Goal: Information Seeking & Learning: Check status

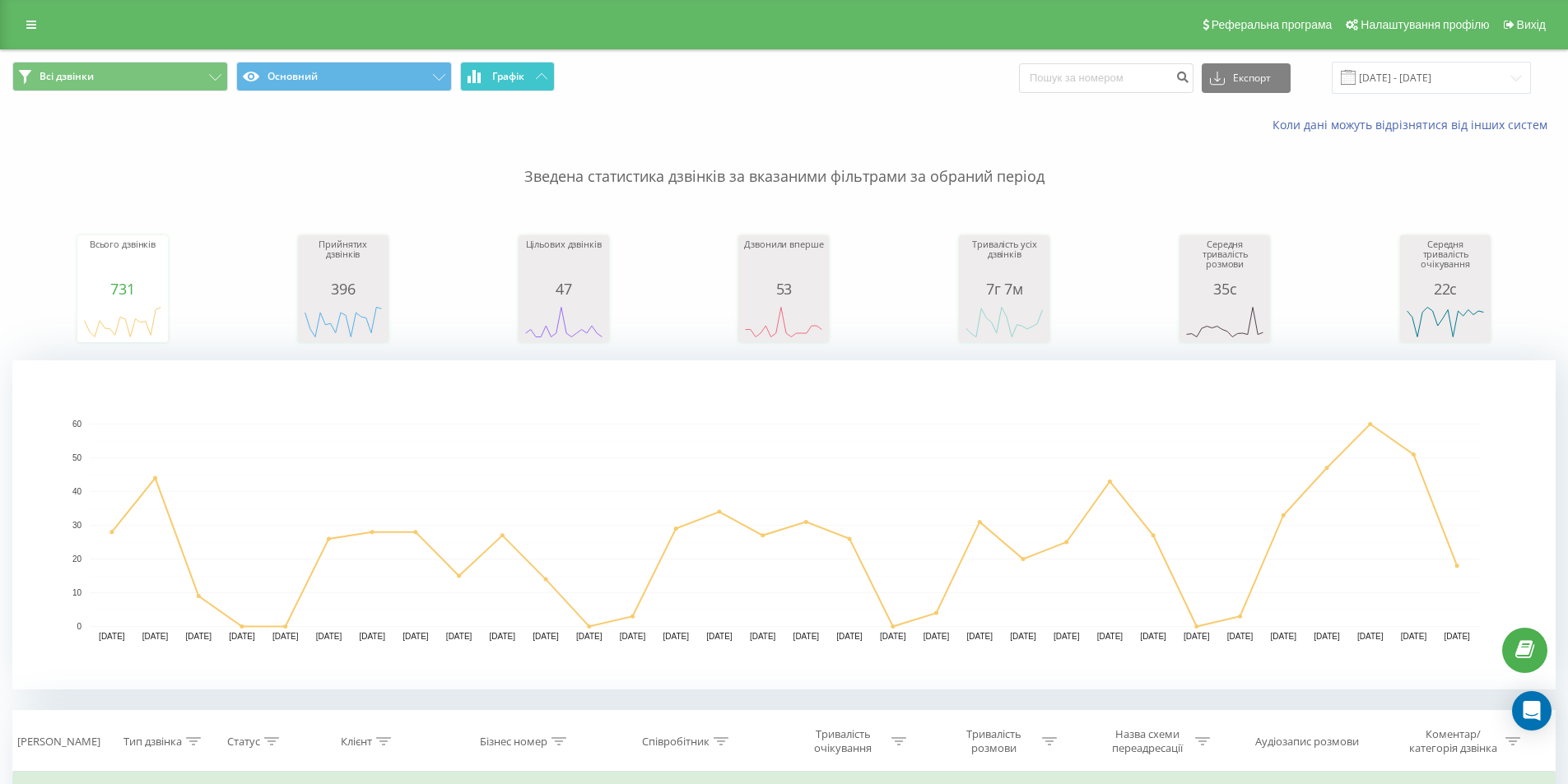
click at [544, 82] on button "Графік" at bounding box center [507, 77] width 95 height 30
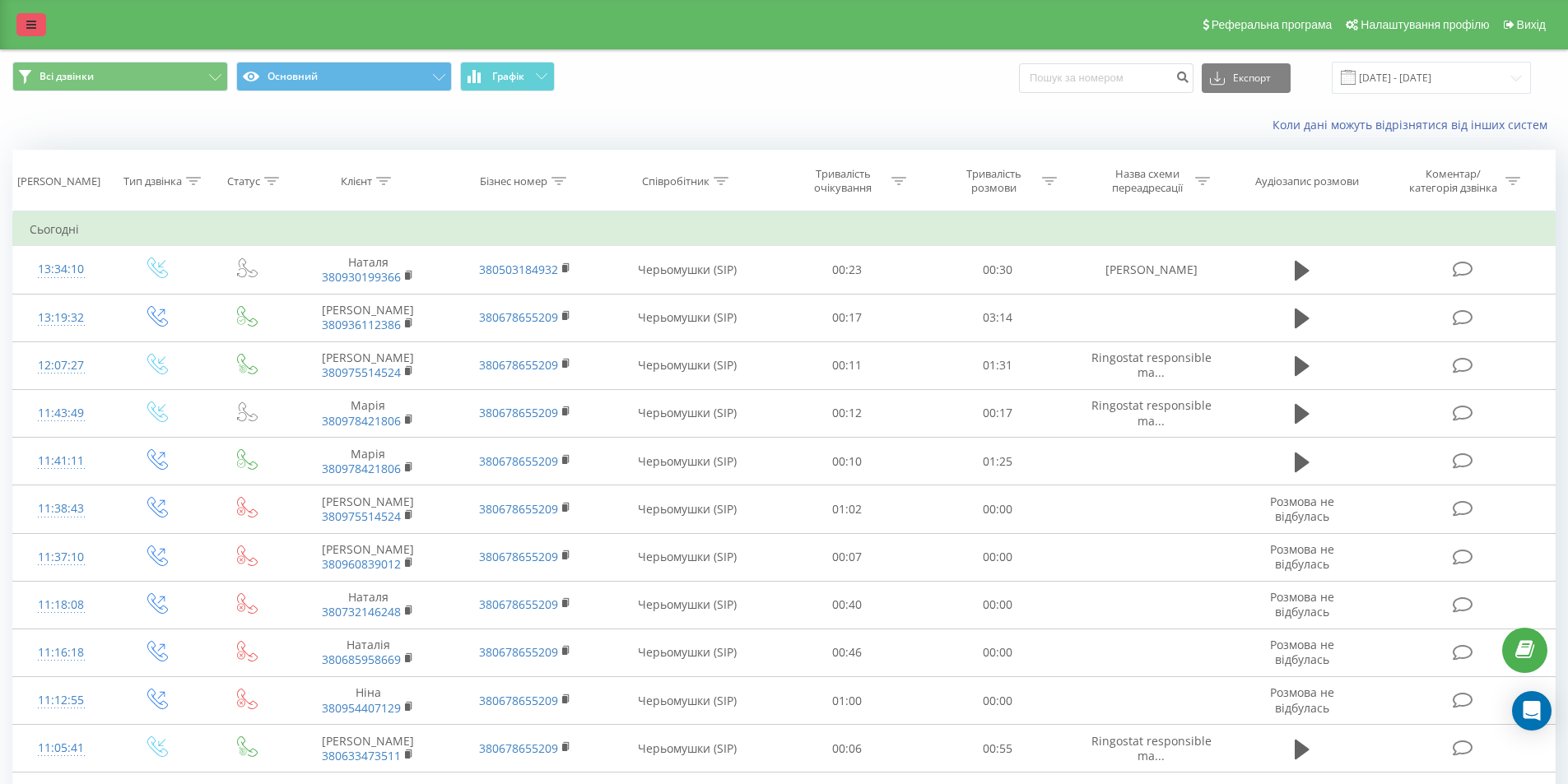
click at [28, 24] on icon at bounding box center [31, 24] width 10 height 11
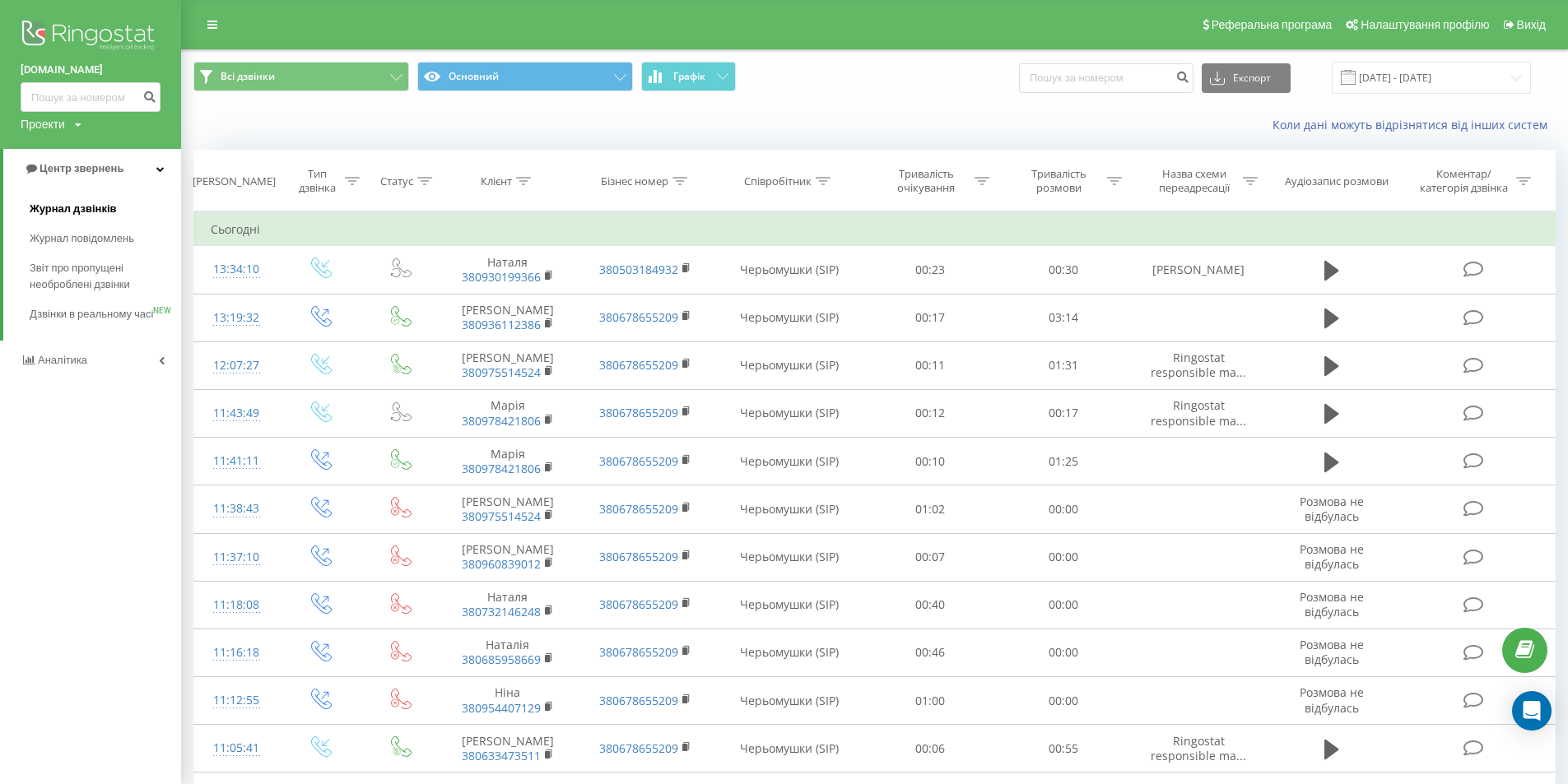
click at [88, 211] on span "Журнал дзвінків" at bounding box center [73, 209] width 88 height 17
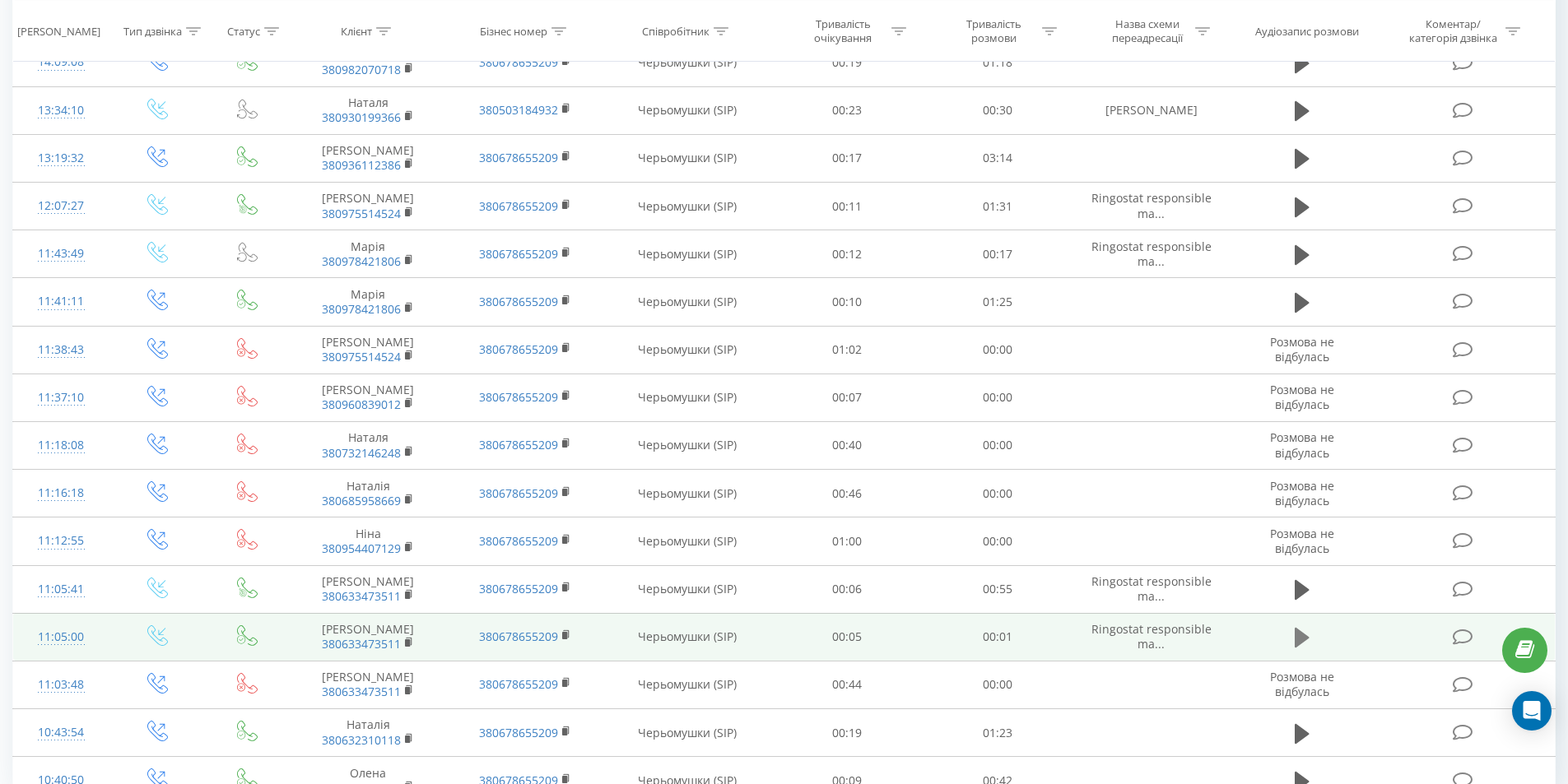
scroll to position [734, 0]
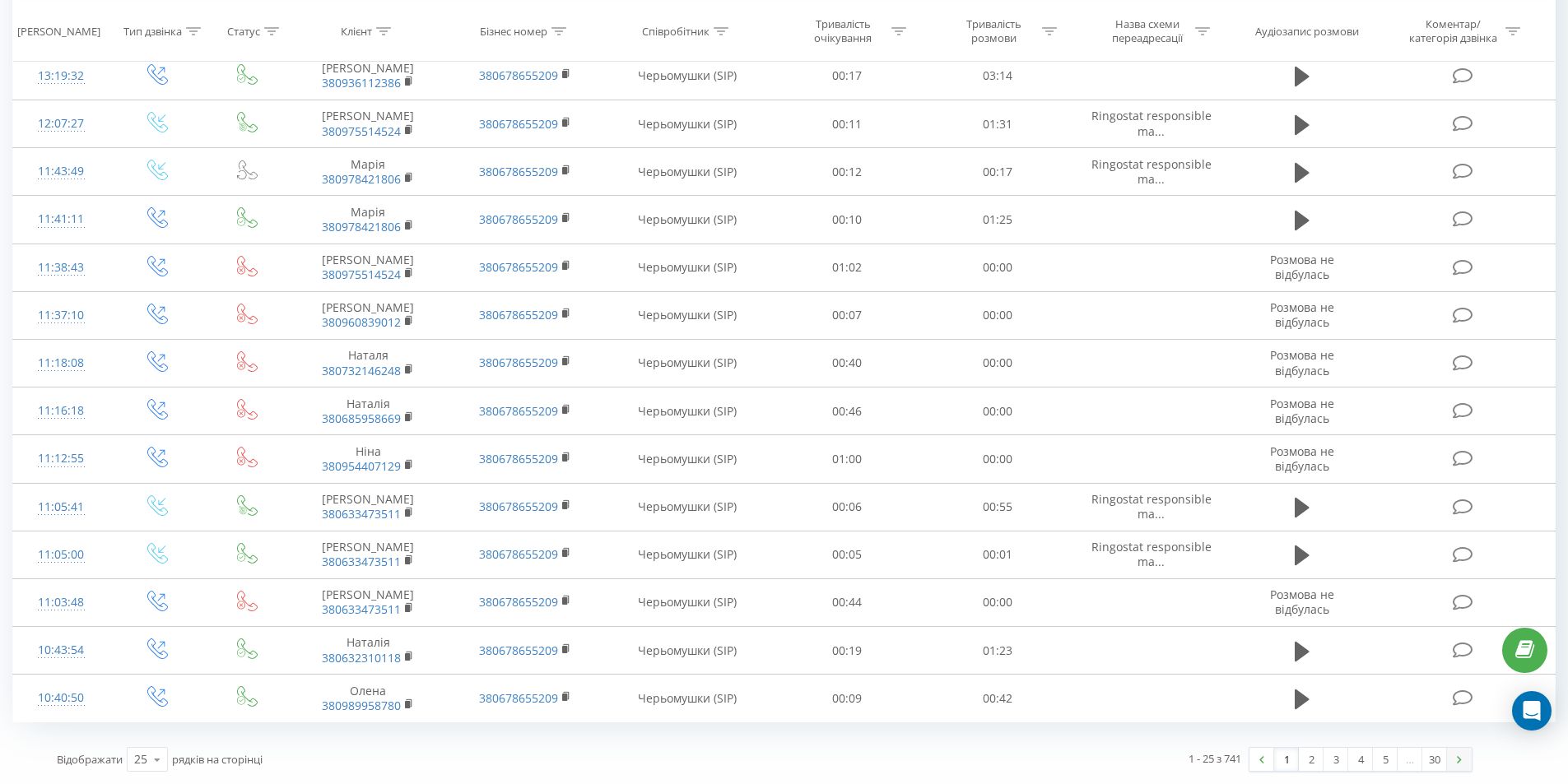
click at [1464, 759] on link at bounding box center [1459, 759] width 25 height 23
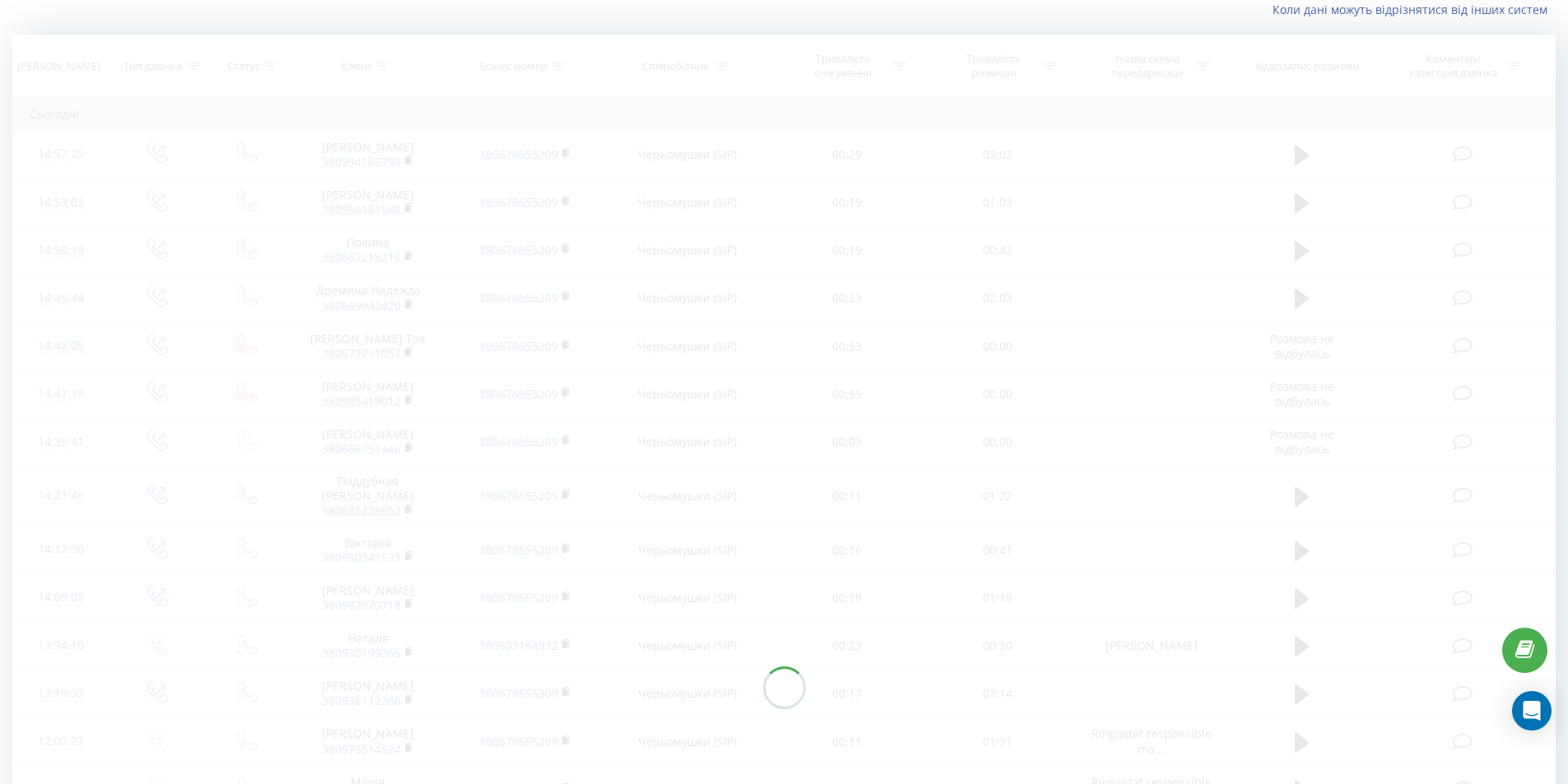
scroll to position [109, 0]
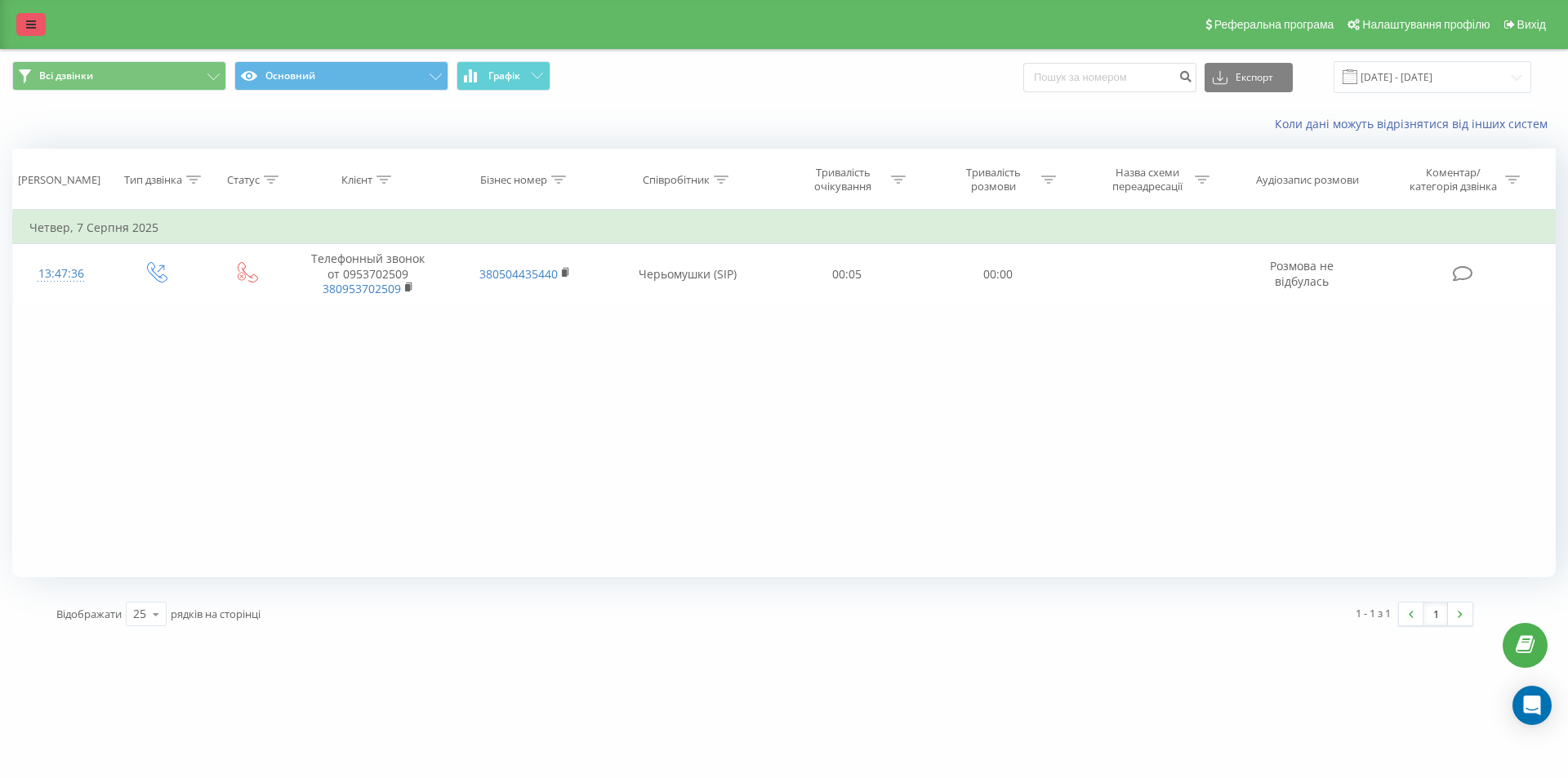
click at [33, 23] on icon at bounding box center [31, 24] width 10 height 11
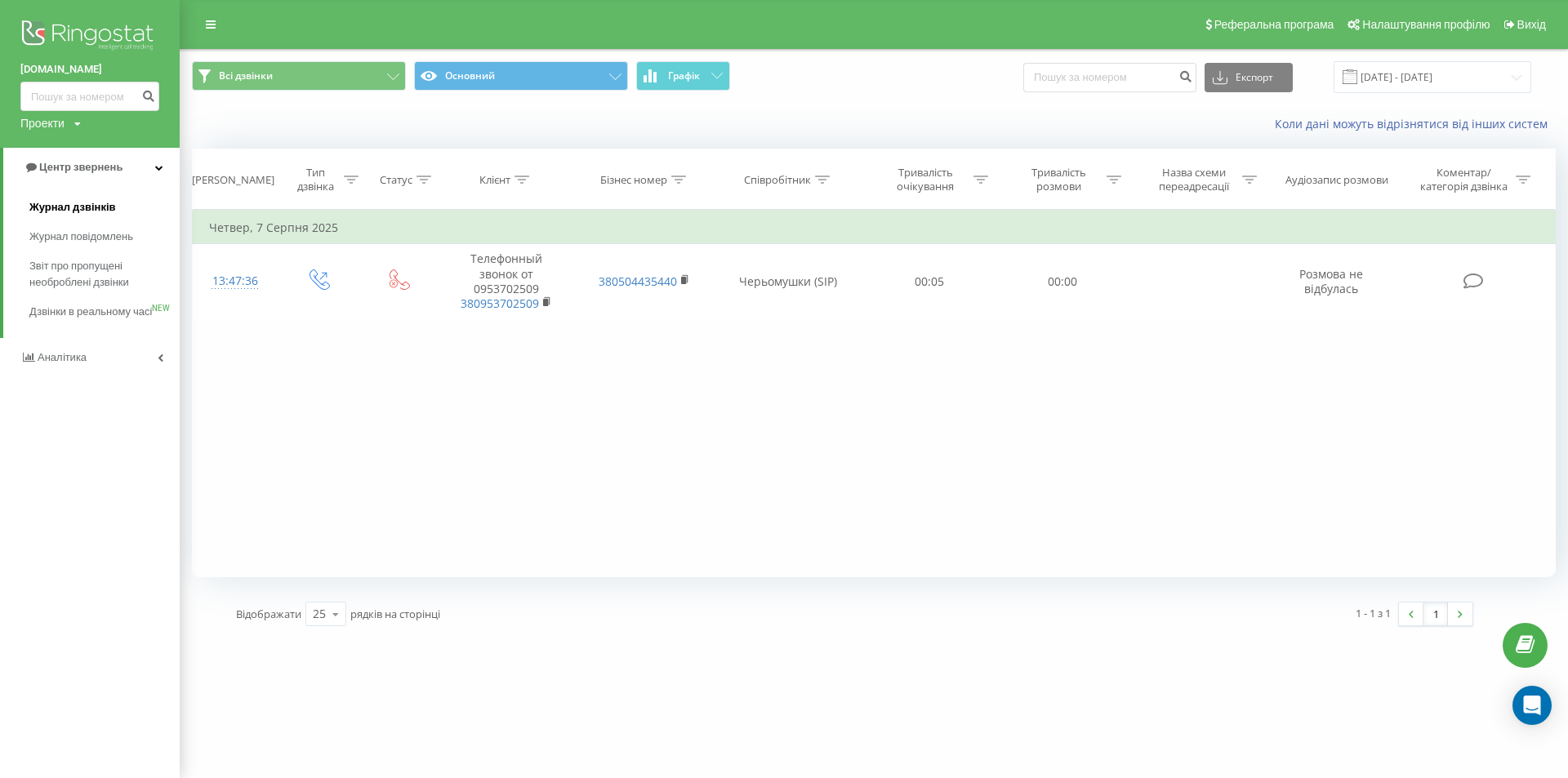
click at [98, 203] on span "Журнал дзвінків" at bounding box center [73, 207] width 87 height 17
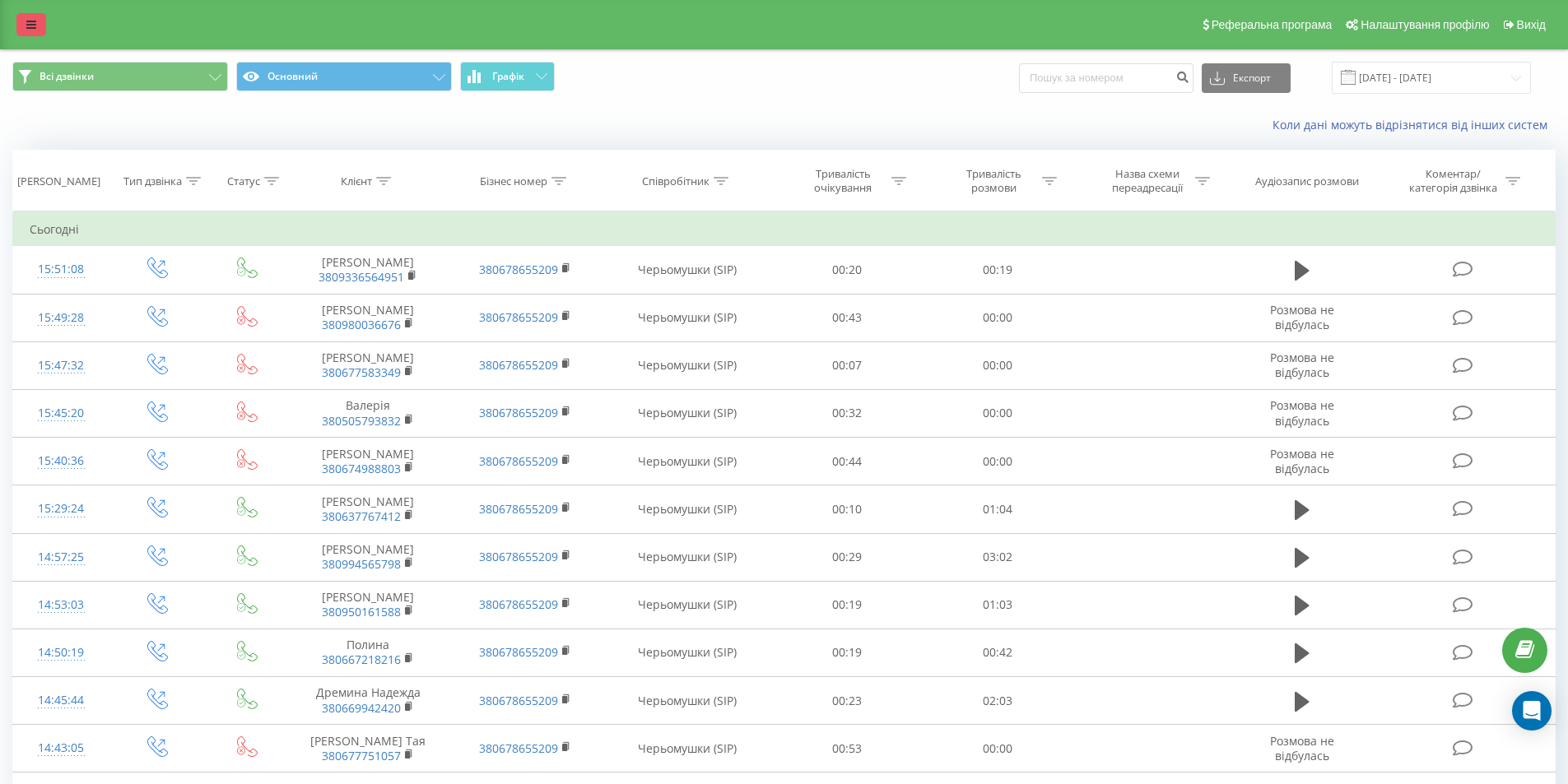
click at [27, 24] on icon at bounding box center [31, 24] width 10 height 11
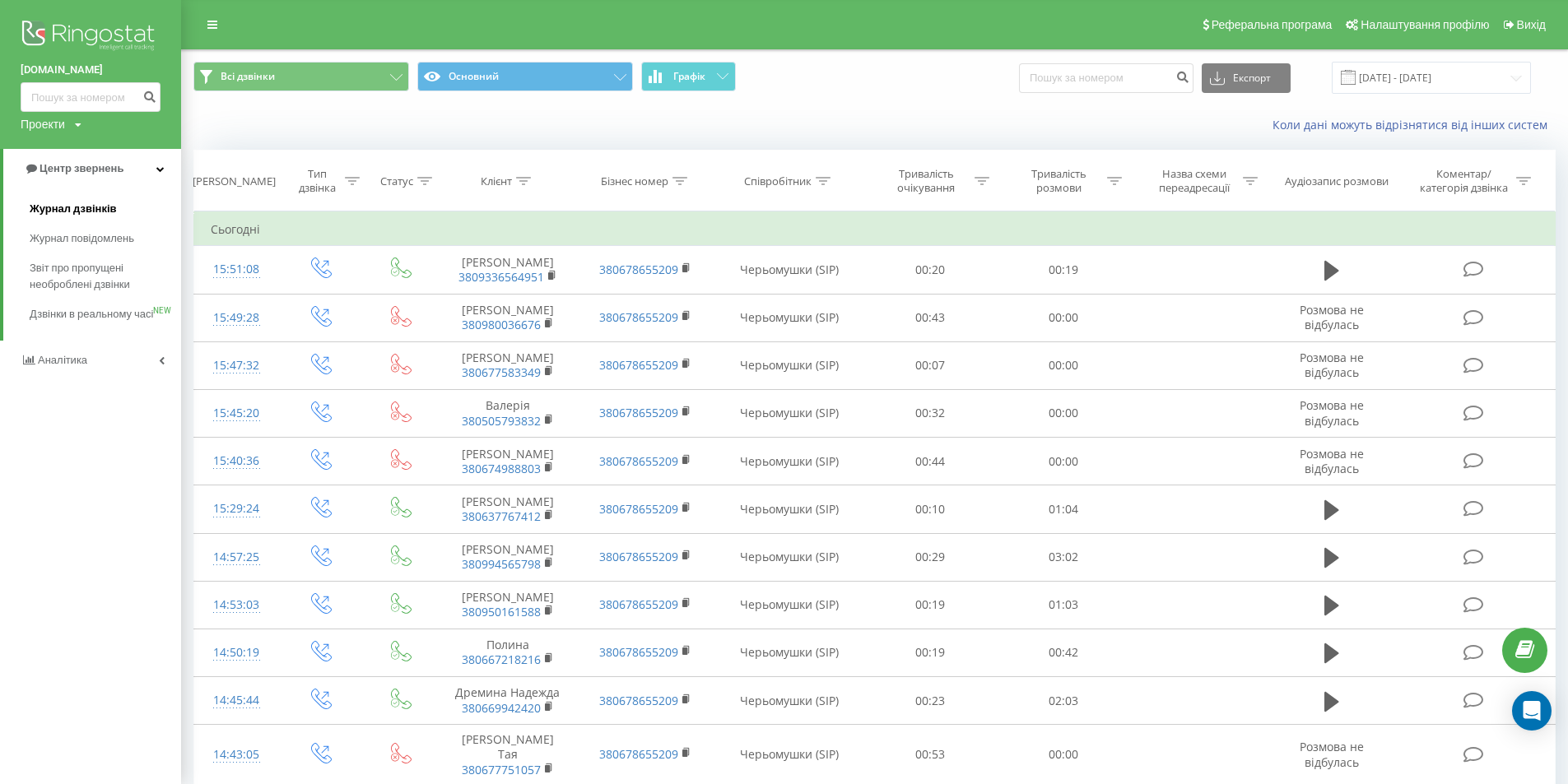
click at [66, 207] on span "Журнал дзвінків" at bounding box center [73, 209] width 88 height 17
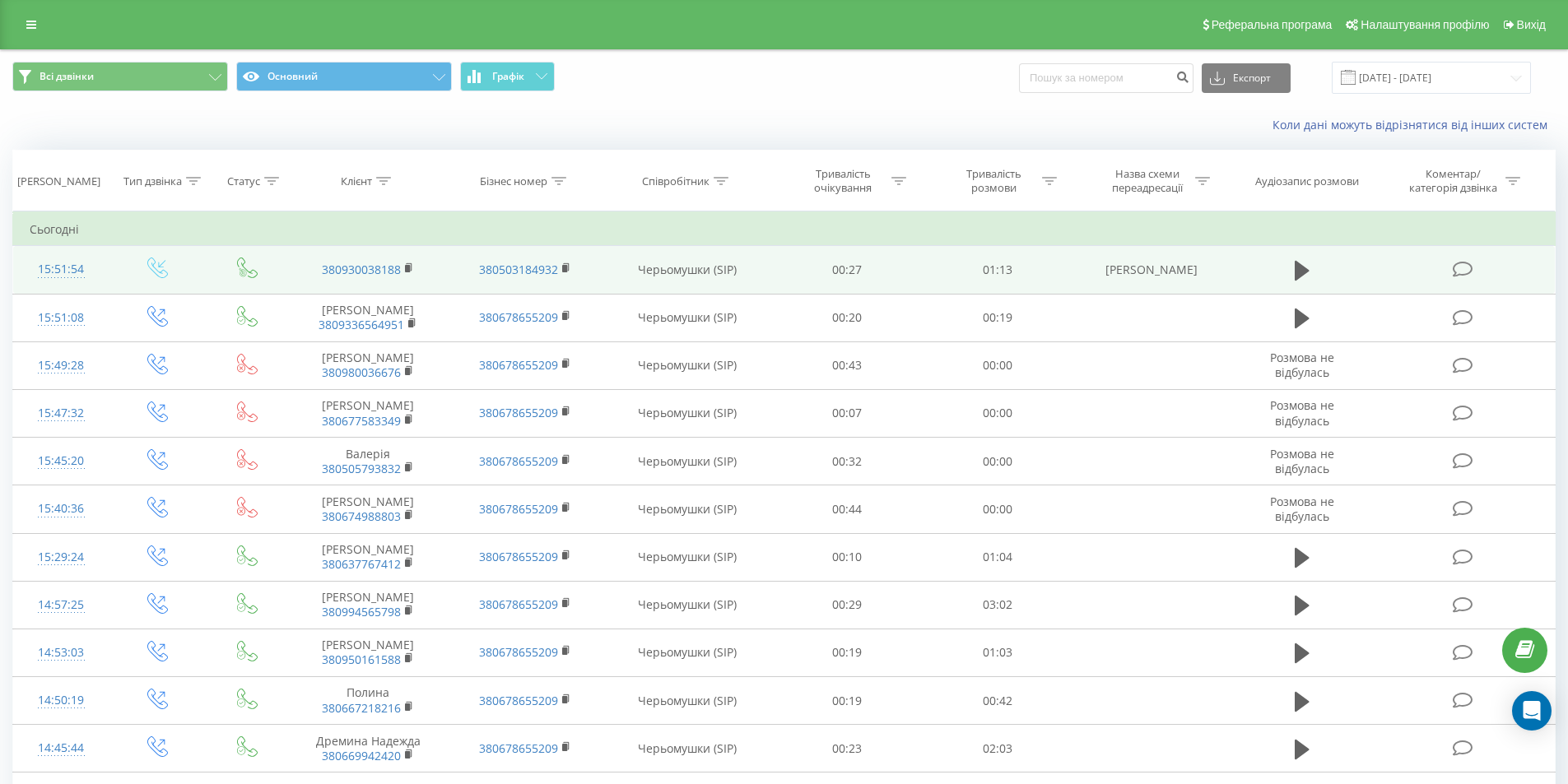
click at [404, 270] on td "380930038188" at bounding box center [368, 270] width 156 height 48
click at [409, 267] on rect at bounding box center [407, 269] width 5 height 7
